Goal: Find specific page/section

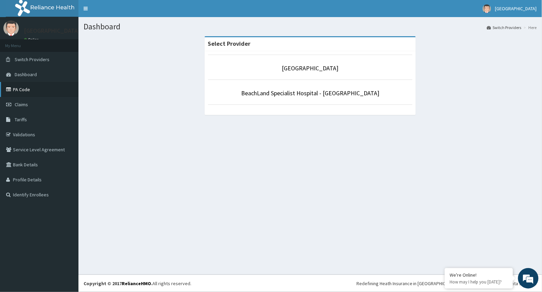
click at [29, 96] on link "PA Code" at bounding box center [39, 89] width 79 height 15
click at [45, 125] on link "Tariffs" at bounding box center [39, 119] width 79 height 15
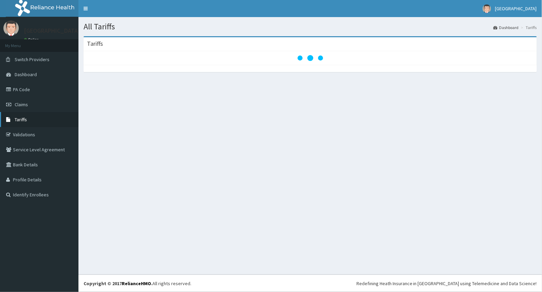
drag, startPoint x: 0, startPoint y: 0, endPoint x: 49, endPoint y: 119, distance: 128.4
click at [49, 119] on link "Tariffs" at bounding box center [39, 119] width 79 height 15
